Goal: Information Seeking & Learning: Learn about a topic

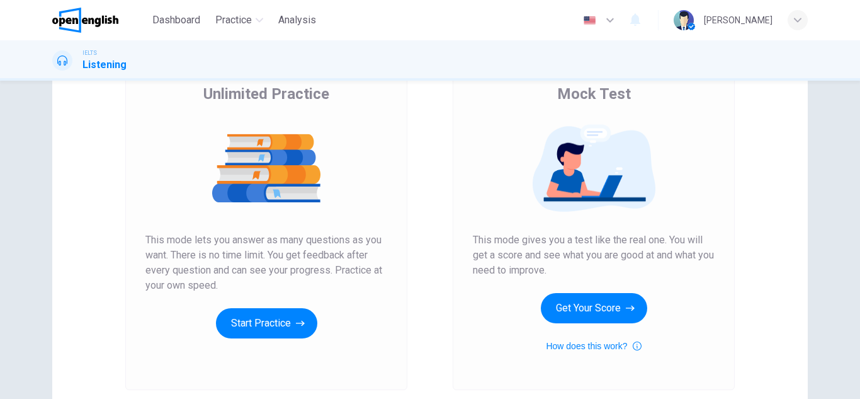
scroll to position [126, 0]
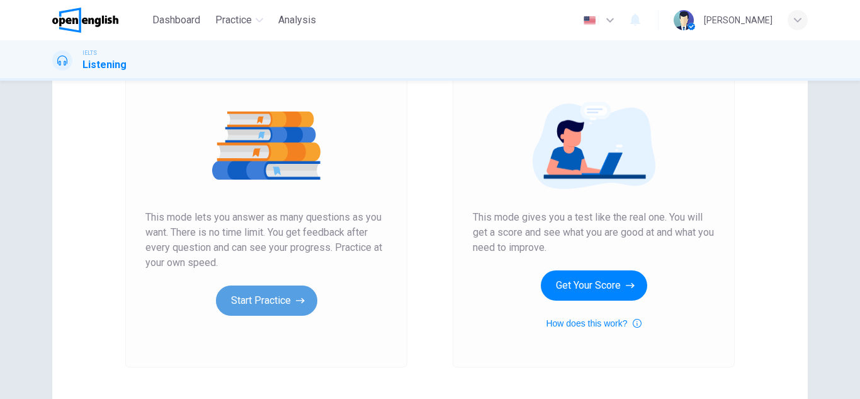
click at [280, 293] on button "Start Practice" at bounding box center [266, 300] width 101 height 30
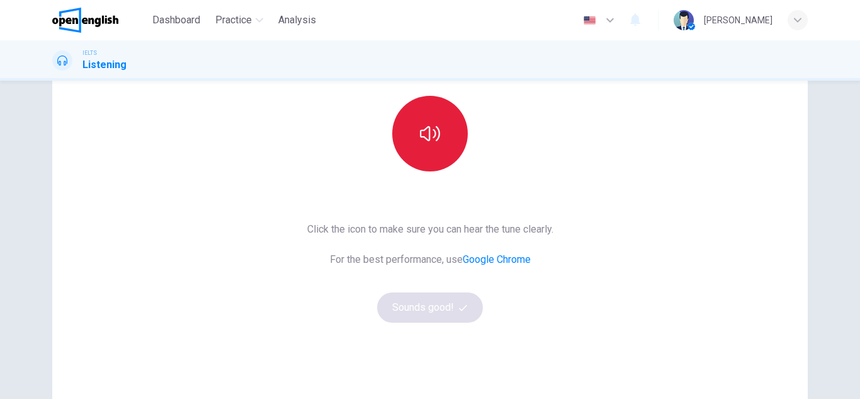
click at [420, 139] on icon "button" at bounding box center [430, 133] width 20 height 20
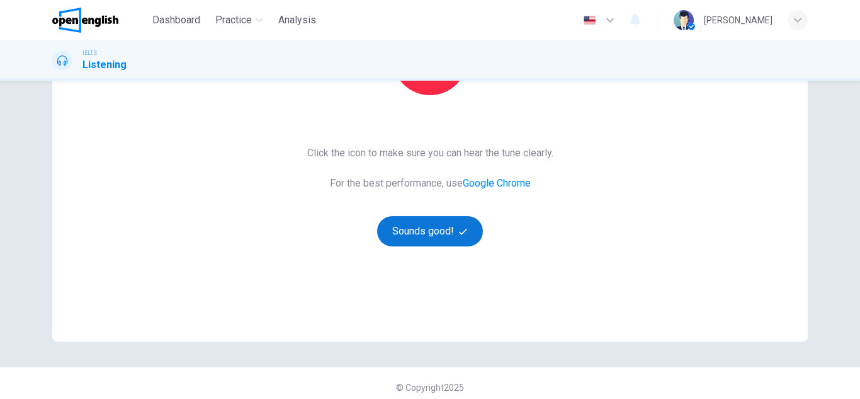
scroll to position [210, 0]
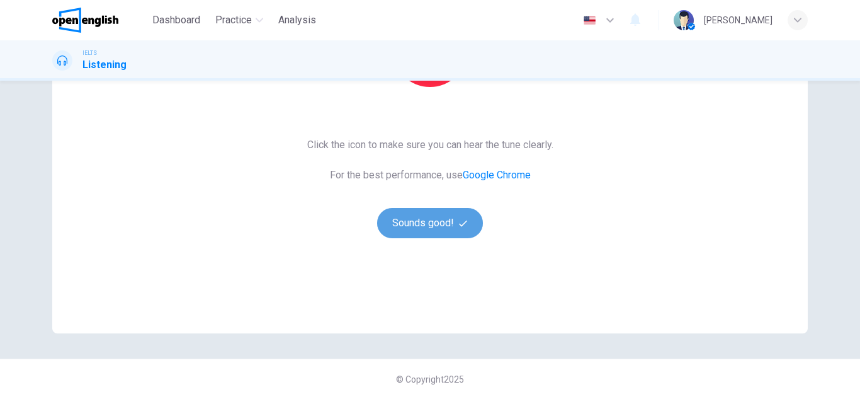
click at [429, 217] on button "Sounds good!" at bounding box center [430, 223] width 106 height 30
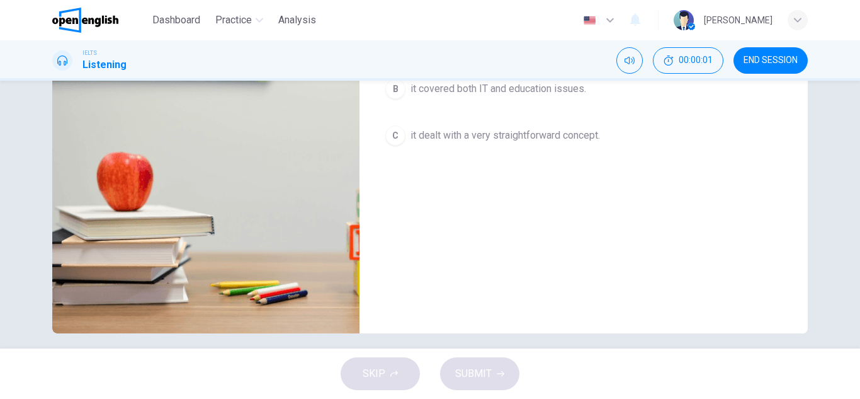
scroll to position [21, 0]
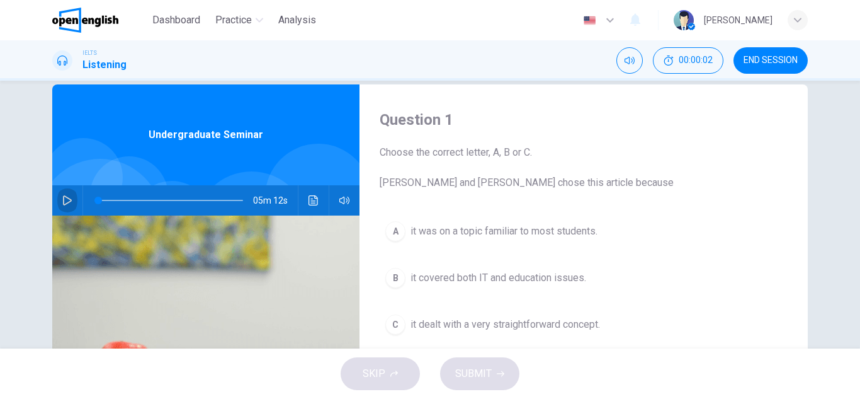
click at [67, 198] on icon "button" at bounding box center [67, 200] width 10 height 10
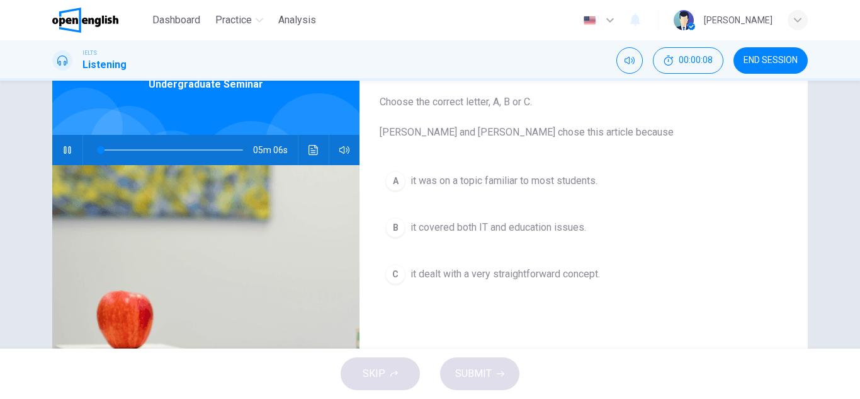
scroll to position [0, 0]
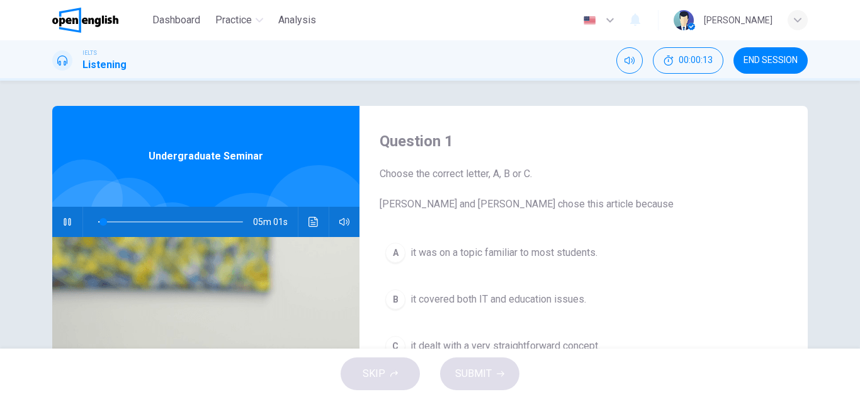
click at [467, 192] on span "Choose the correct letter, A, B or C. Leela and Jake chose this article because" at bounding box center [584, 188] width 408 height 45
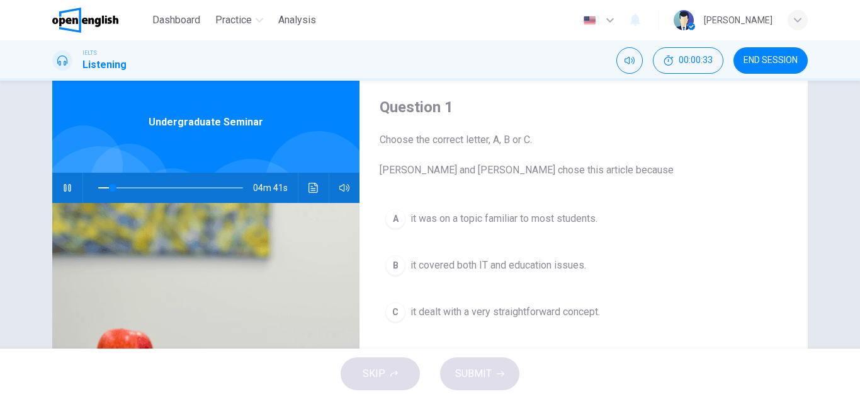
scroll to position [63, 0]
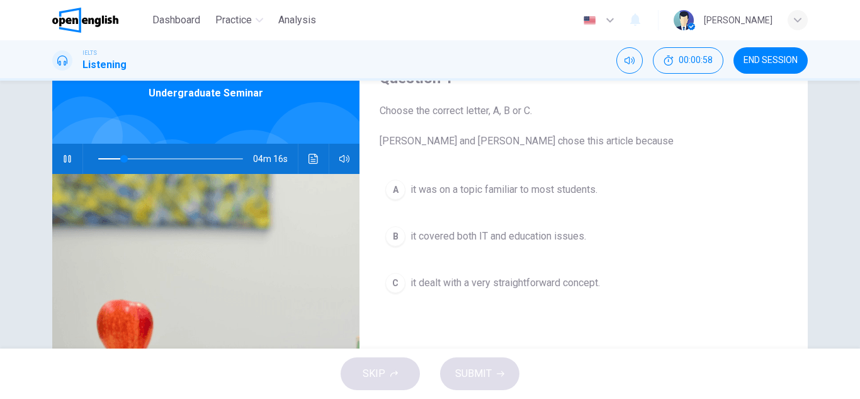
click at [572, 318] on div "A it was on a topic familiar to most students. B it covered both IT and educati…" at bounding box center [584, 249] width 408 height 150
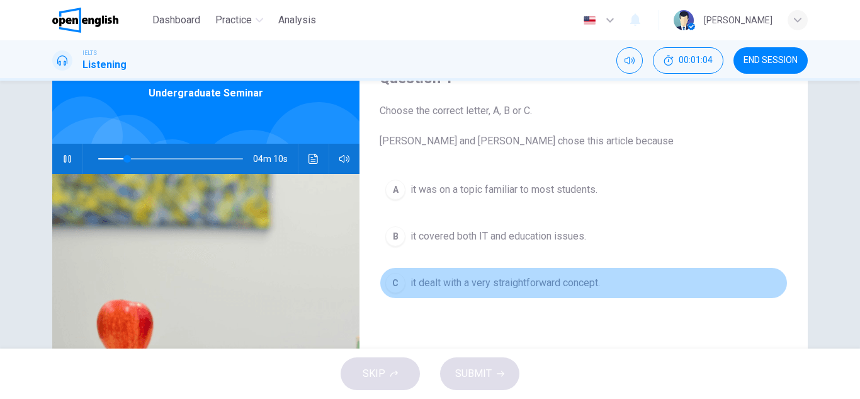
click at [485, 288] on span "it dealt with a very straightforward concept." at bounding box center [506, 282] width 190 height 15
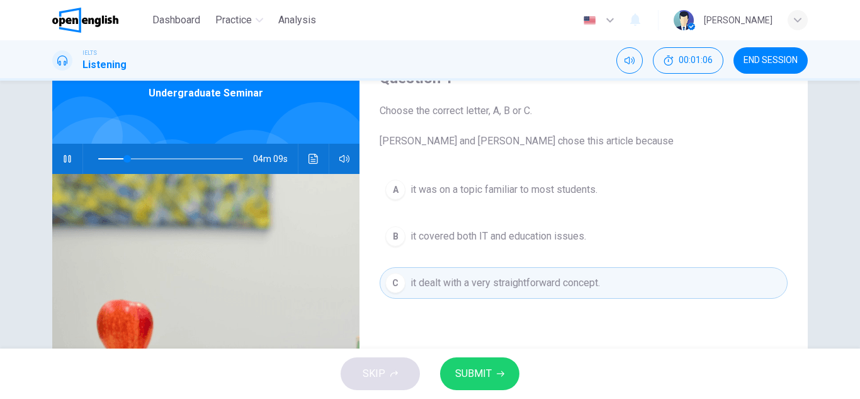
click at [522, 230] on span "it covered both IT and education issues." at bounding box center [499, 236] width 176 height 15
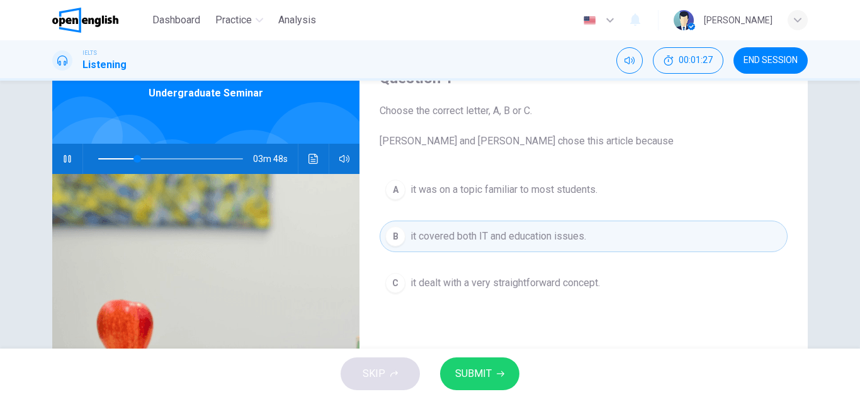
click at [470, 372] on span "SUBMIT" at bounding box center [473, 374] width 37 height 18
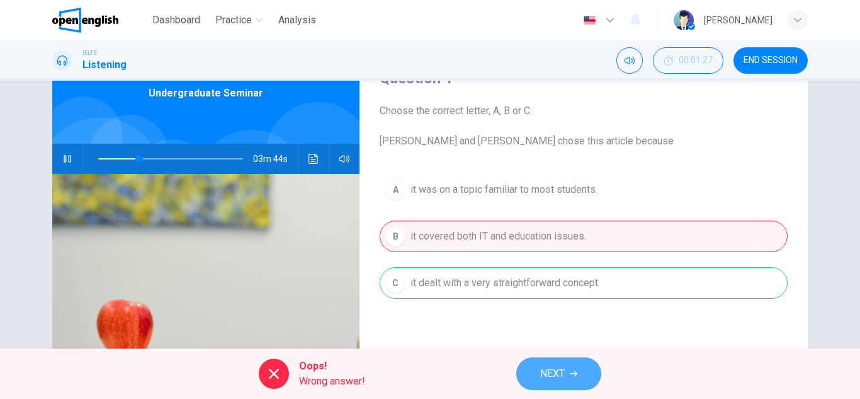
click at [538, 369] on button "NEXT" at bounding box center [558, 373] width 85 height 33
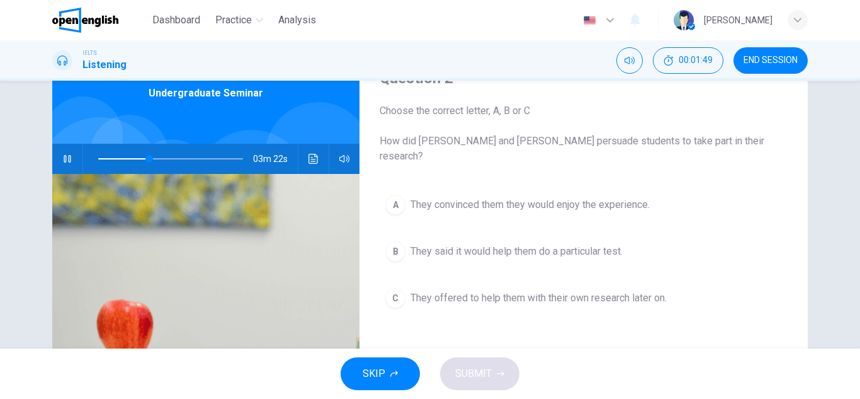
click at [67, 164] on button "button" at bounding box center [67, 159] width 20 height 30
type input "**"
click at [51, 42] on div "IELTS Listening 00:05:21 END SESSION" at bounding box center [430, 60] width 860 height 40
click at [68, 25] on img at bounding box center [85, 20] width 66 height 25
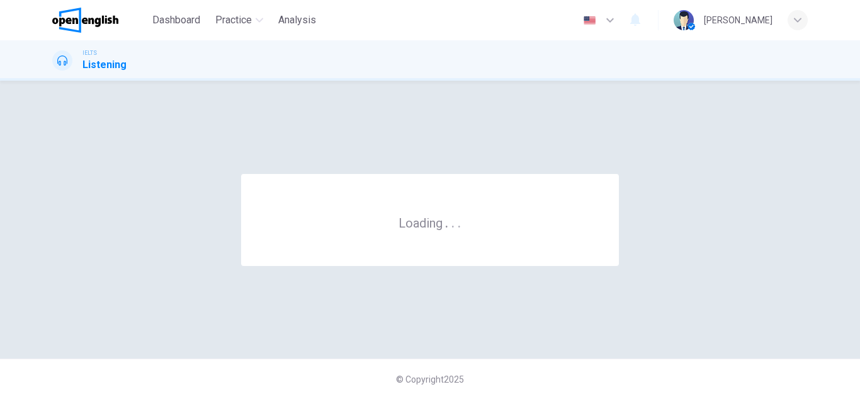
scroll to position [0, 0]
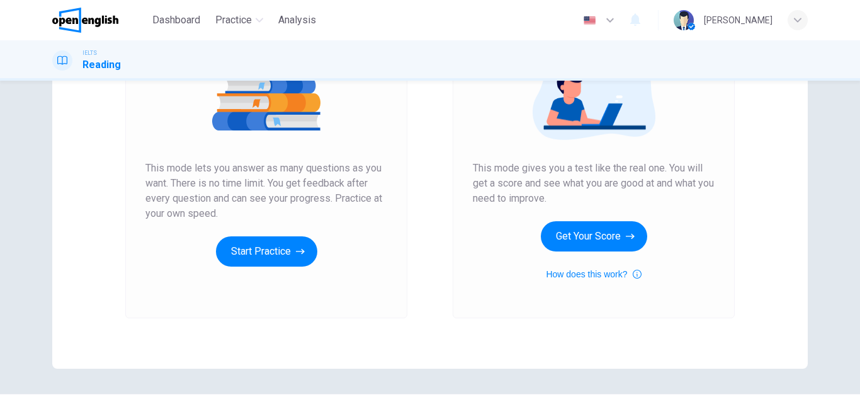
scroll to position [189, 0]
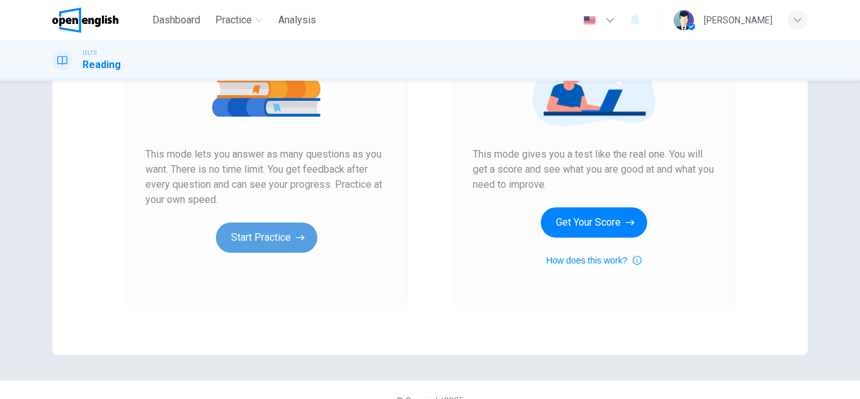
click at [262, 235] on button "Start Practice" at bounding box center [266, 237] width 101 height 30
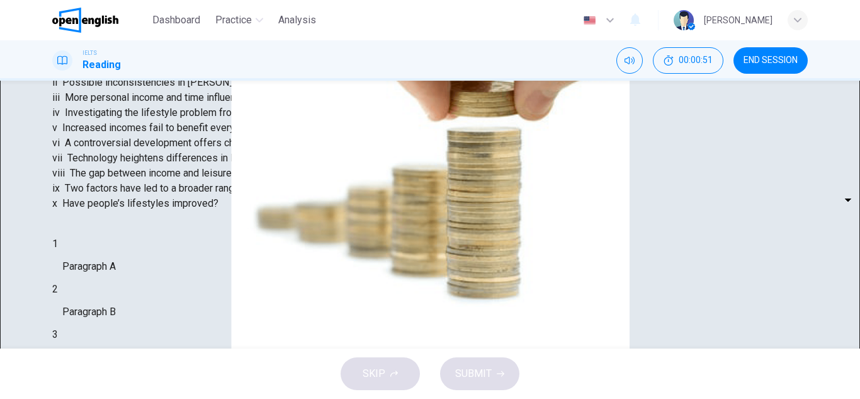
scroll to position [220, 0]
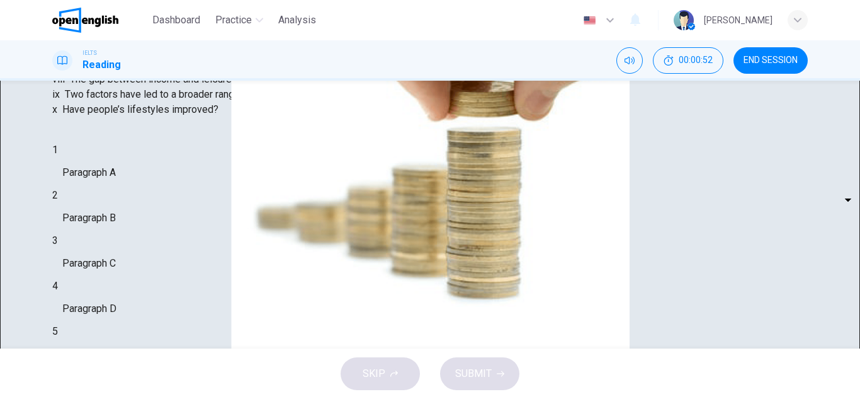
click at [135, 288] on body "This site uses cookies, as explained in our Privacy Policy . If you agree to th…" at bounding box center [430, 199] width 860 height 399
click at [244, 270] on div at bounding box center [430, 199] width 860 height 399
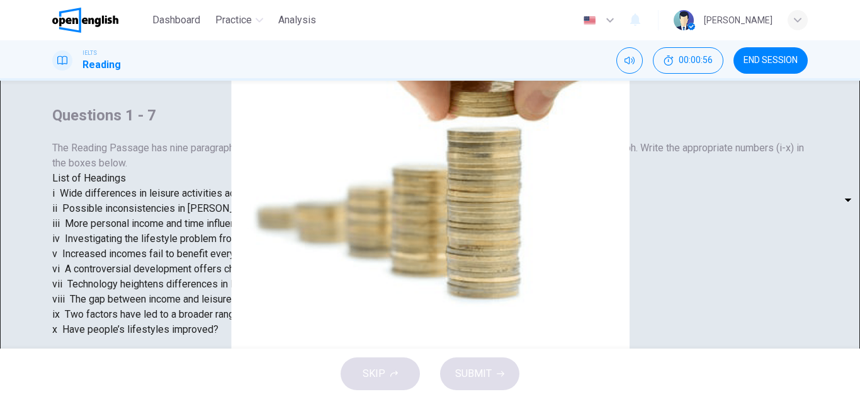
scroll to position [0, 0]
click at [122, 230] on div "The Reading Passage has nine paragraphs A-I. From the list of headings below ch…" at bounding box center [430, 239] width 756 height 196
